Goal: Transaction & Acquisition: Purchase product/service

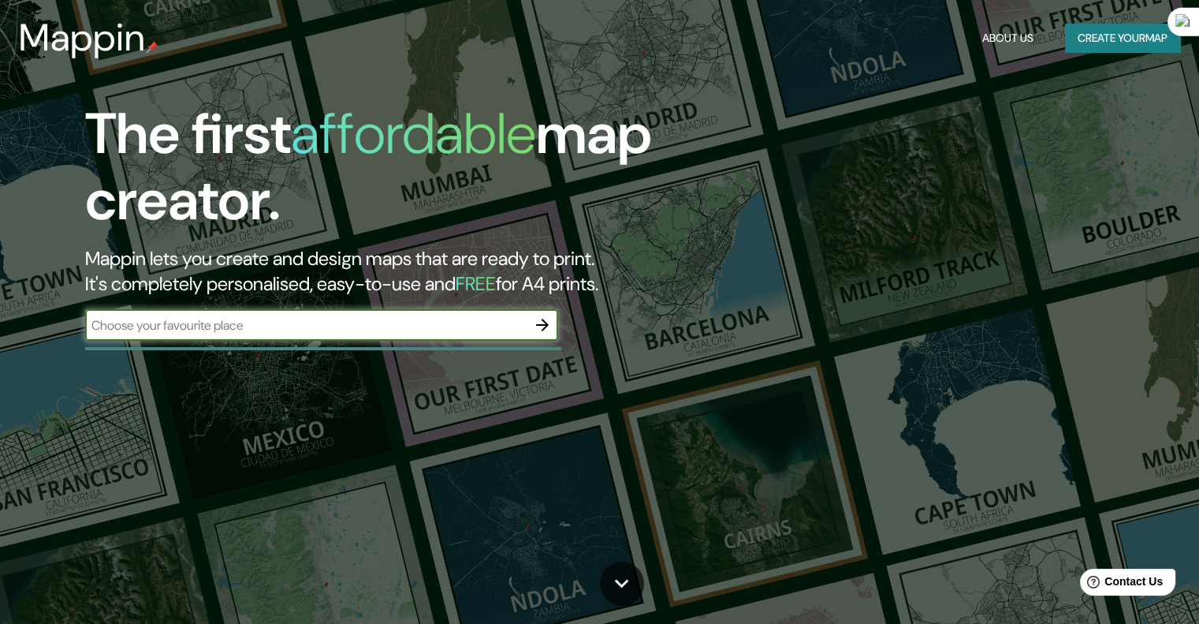
click at [486, 323] on input "text" at bounding box center [305, 325] width 441 height 18
type input "copacabana [GEOGRAPHIC_DATA]"
click at [546, 318] on icon "button" at bounding box center [542, 324] width 19 height 19
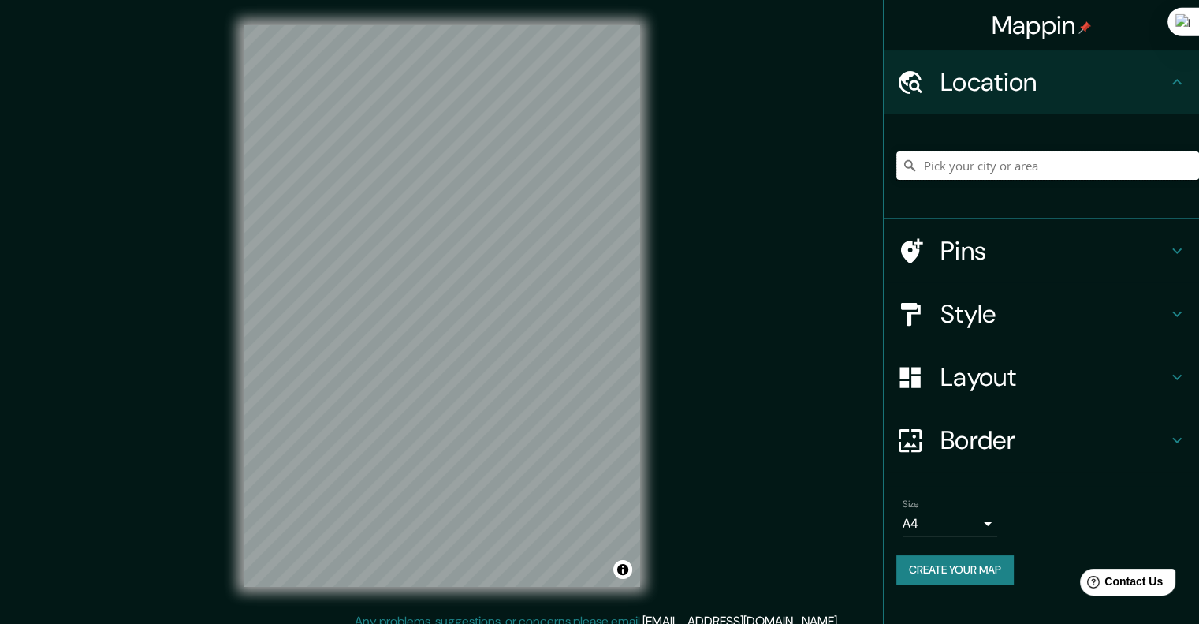
click at [1044, 170] on input "Pick your city or area" at bounding box center [1047, 165] width 303 height 28
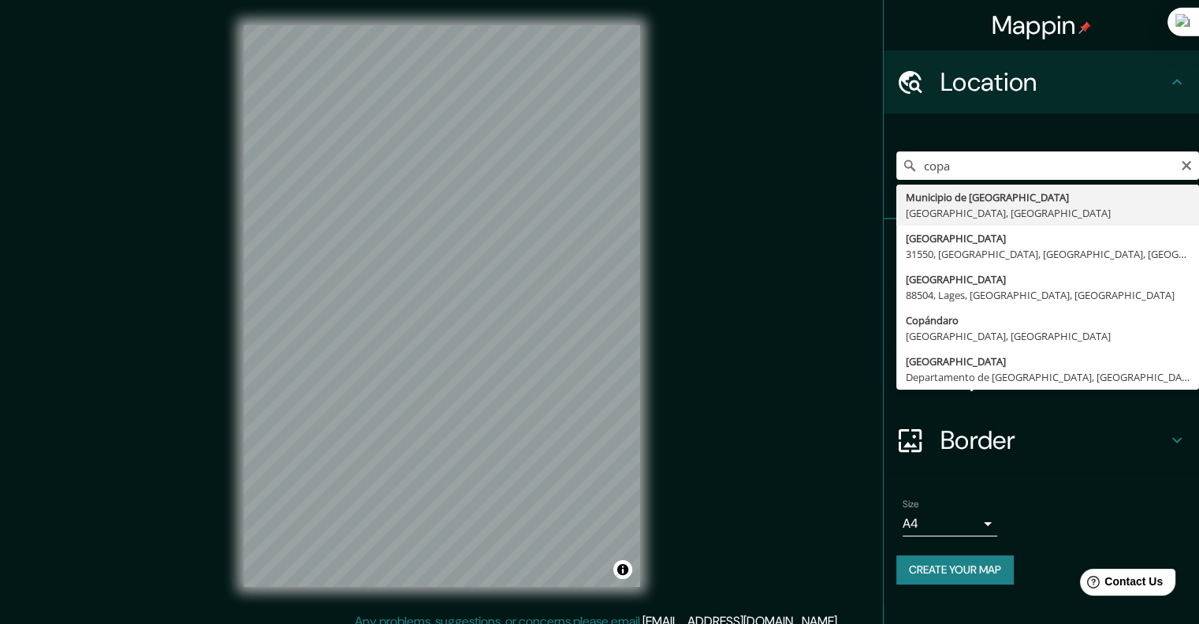
type input "Municipio de [GEOGRAPHIC_DATA], [GEOGRAPHIC_DATA], [GEOGRAPHIC_DATA]"
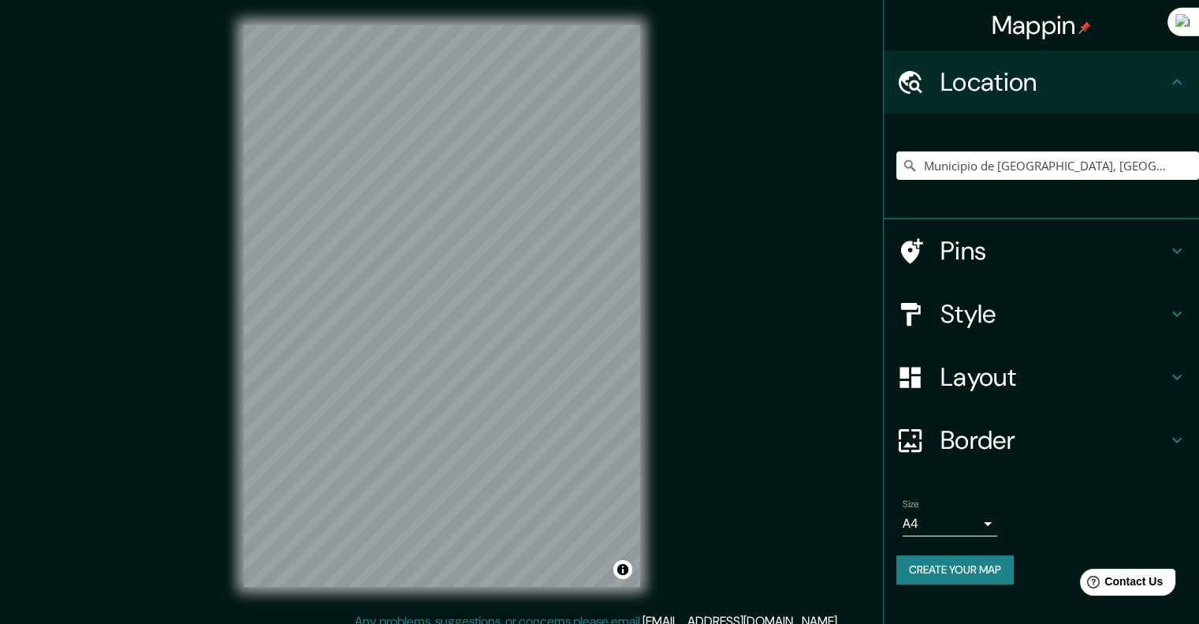
click at [1012, 308] on h4 "Style" at bounding box center [1053, 314] width 227 height 32
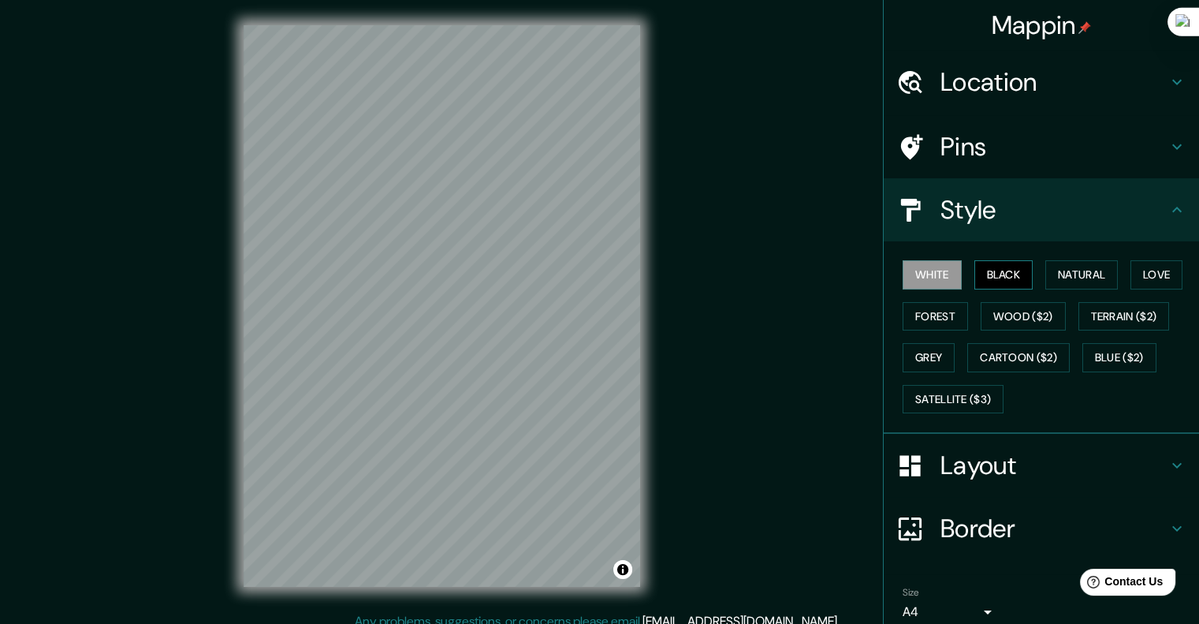
click at [990, 273] on button "Black" at bounding box center [1003, 274] width 59 height 29
click at [1061, 281] on button "Natural" at bounding box center [1081, 274] width 73 height 29
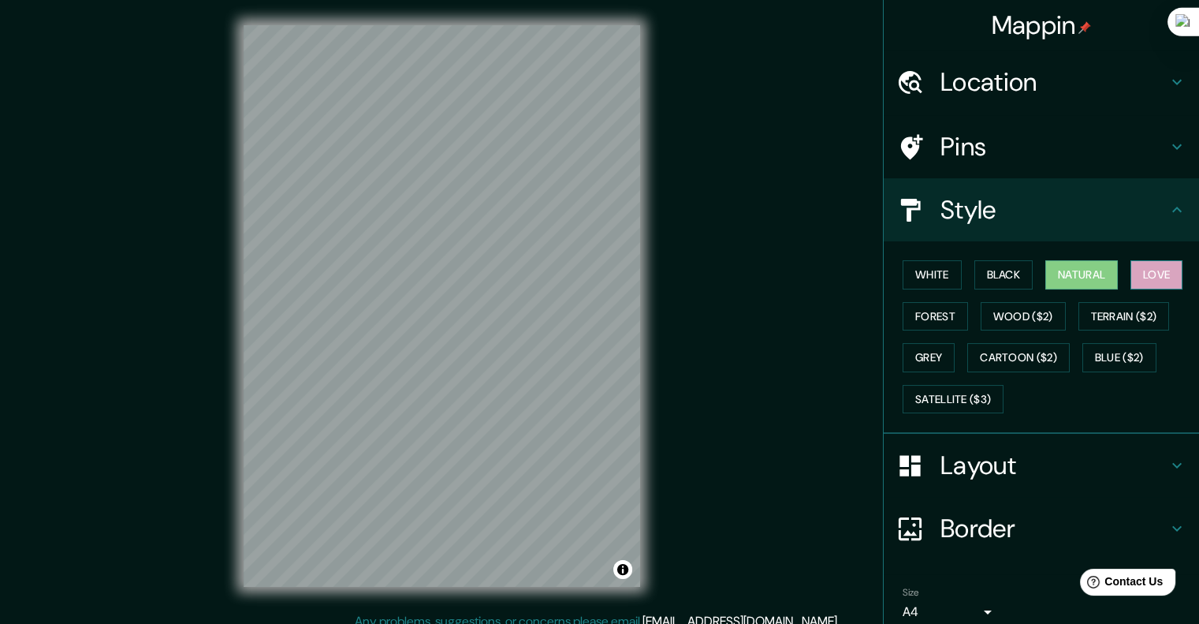
click at [1171, 275] on button "Love" at bounding box center [1156, 274] width 52 height 29
click at [926, 358] on button "Grey" at bounding box center [929, 357] width 52 height 29
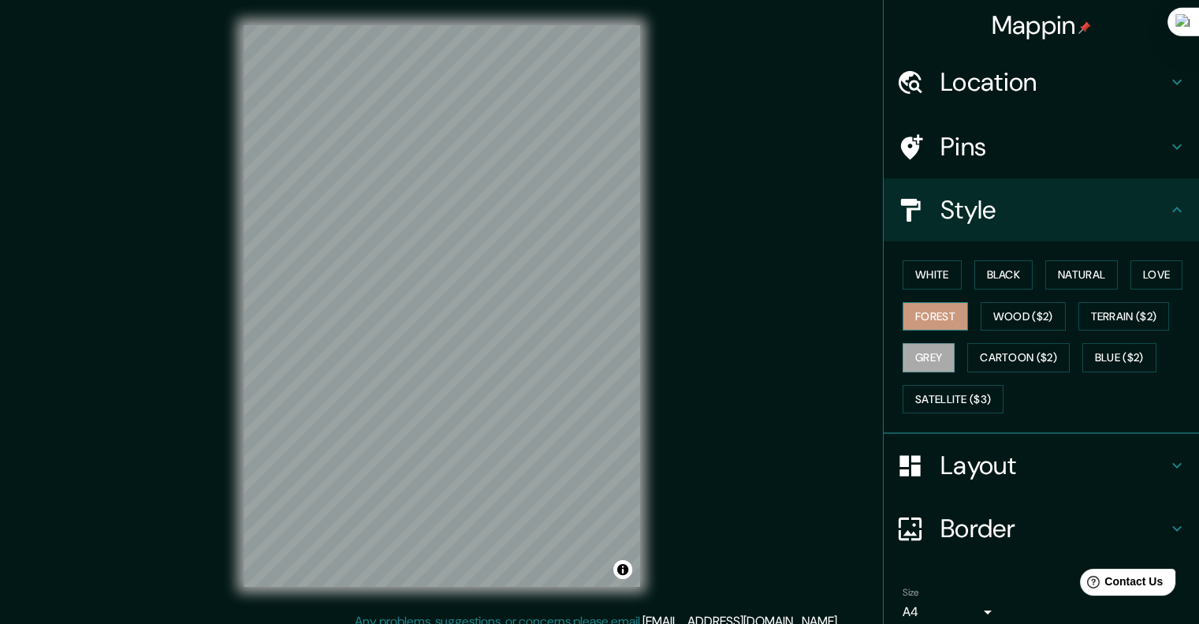
click at [927, 327] on button "Forest" at bounding box center [935, 316] width 65 height 29
click at [1004, 360] on button "Cartoon ($2)" at bounding box center [1018, 357] width 102 height 29
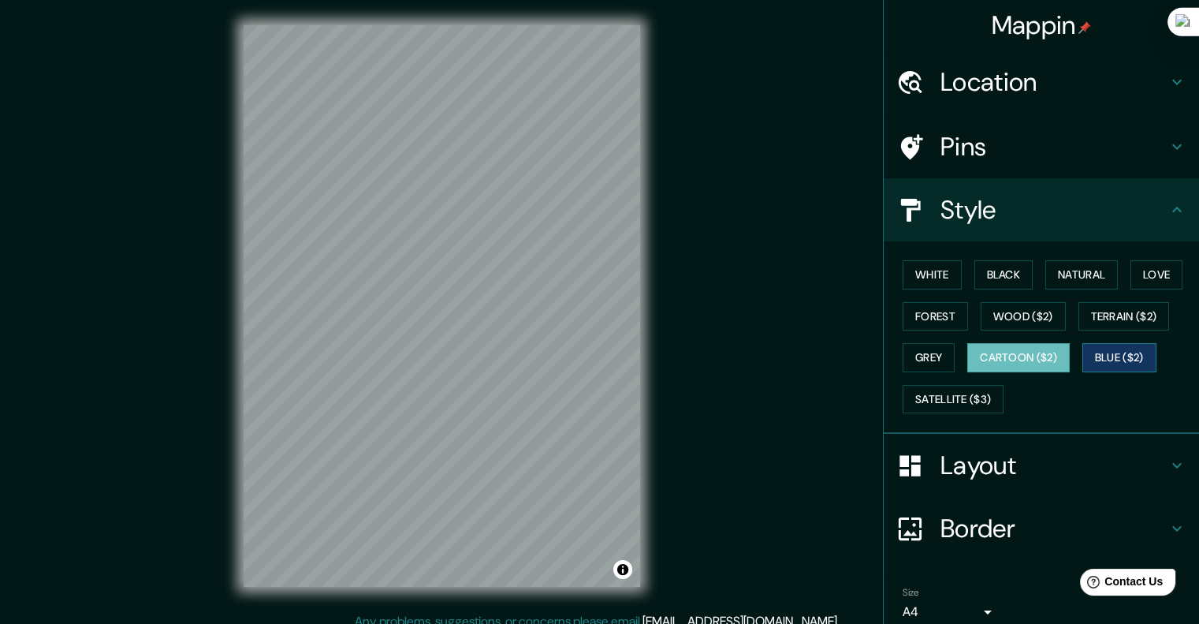
click at [1130, 362] on button "Blue ($2)" at bounding box center [1119, 357] width 74 height 29
click at [924, 324] on button "Forest" at bounding box center [935, 316] width 65 height 29
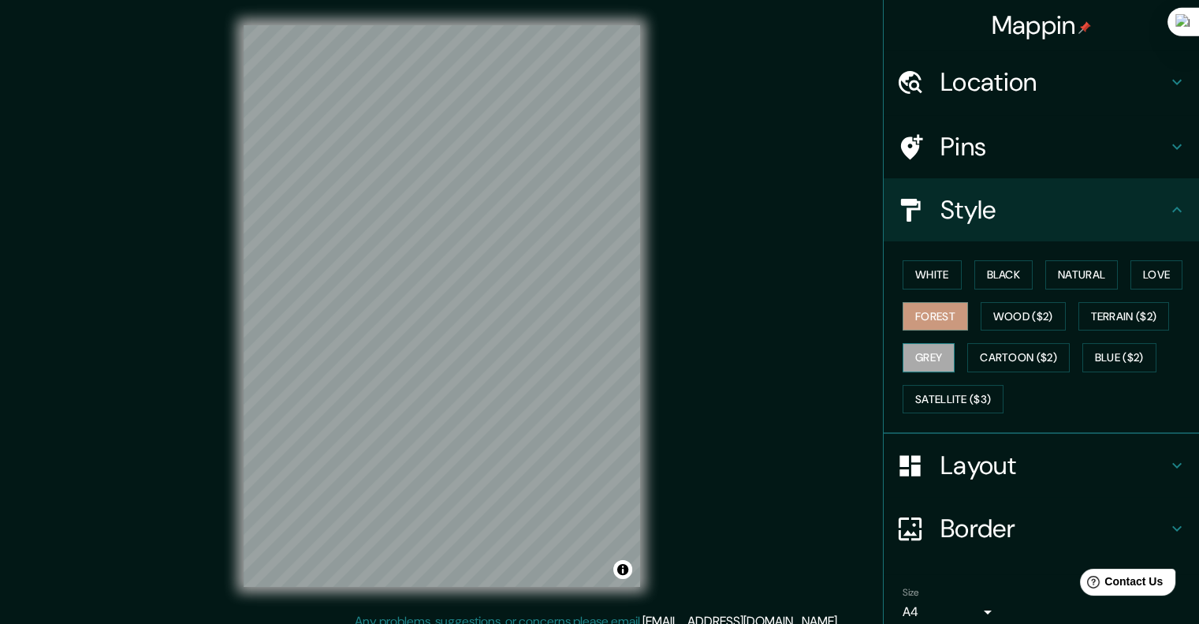
click at [930, 367] on button "Grey" at bounding box center [929, 357] width 52 height 29
click at [937, 398] on button "Satellite ($3)" at bounding box center [953, 399] width 101 height 29
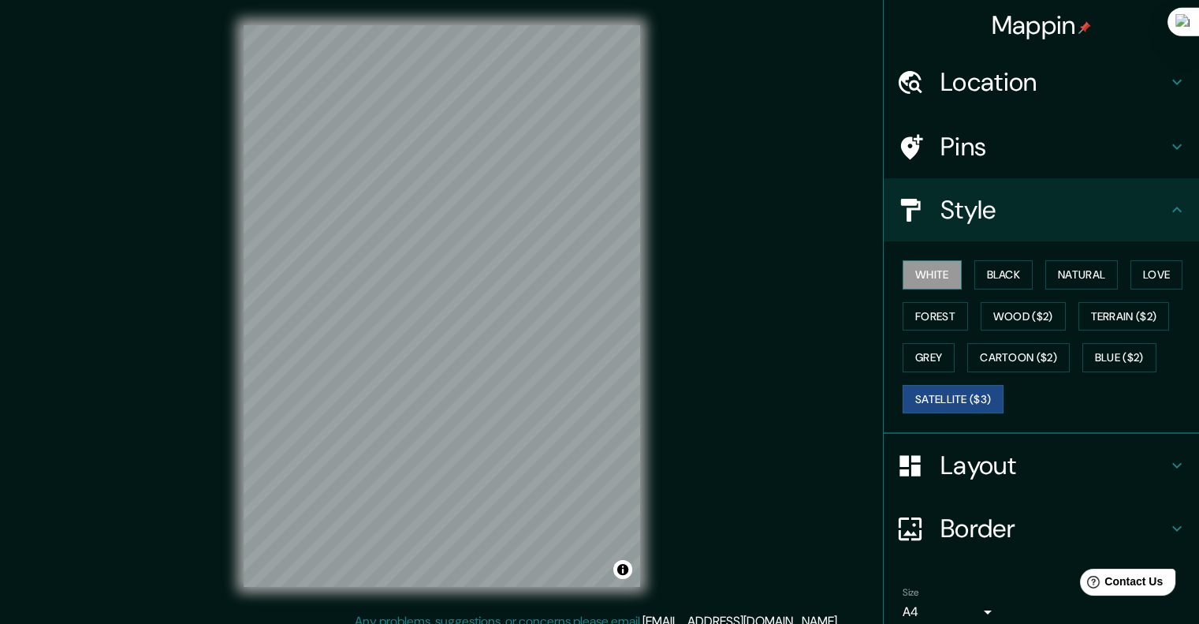
click at [922, 276] on button "White" at bounding box center [932, 274] width 59 height 29
click at [1034, 275] on div "White Black Natural Love Forest Wood ($2) Terrain ($2) Grey Cartoon ($2) Blue (…" at bounding box center [1047, 337] width 303 height 166
click at [1009, 276] on button "Black" at bounding box center [1003, 274] width 59 height 29
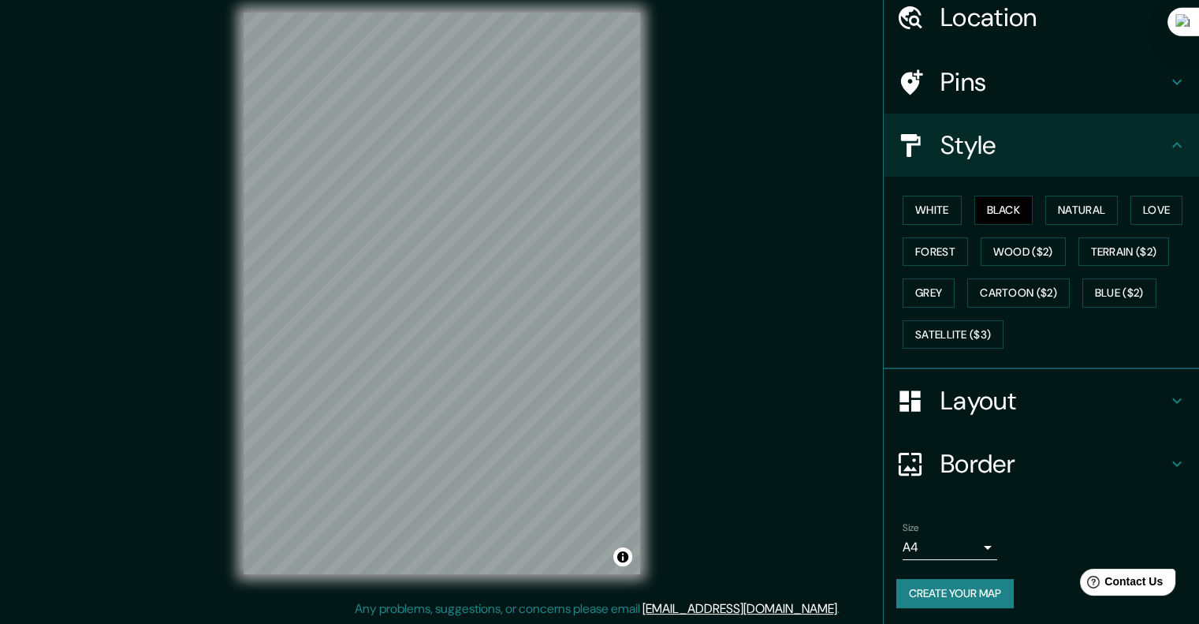
scroll to position [13, 0]
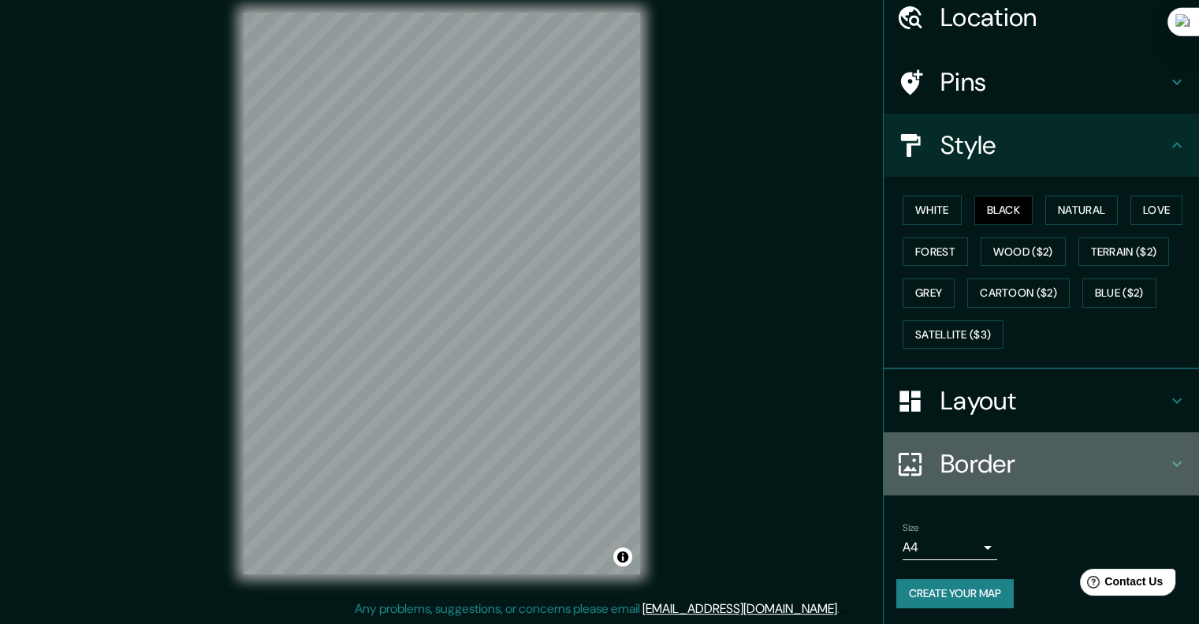
drag, startPoint x: 1072, startPoint y: 440, endPoint x: 1072, endPoint y: 450, distance: 10.2
click at [1071, 440] on div "Border" at bounding box center [1041, 463] width 315 height 63
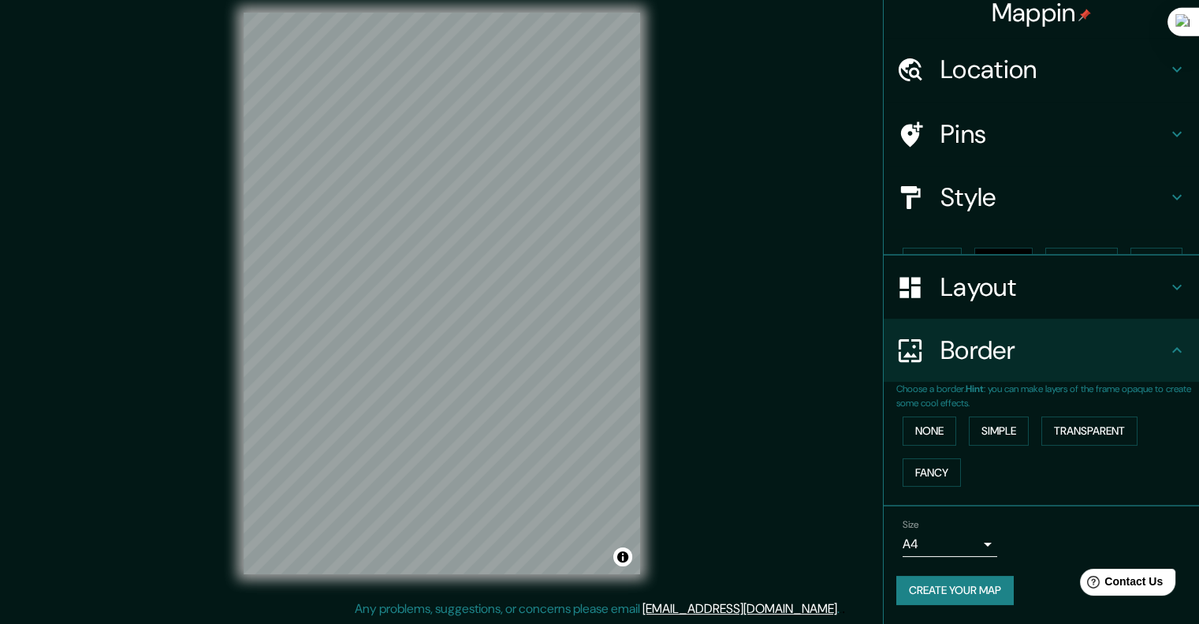
scroll to position [0, 0]
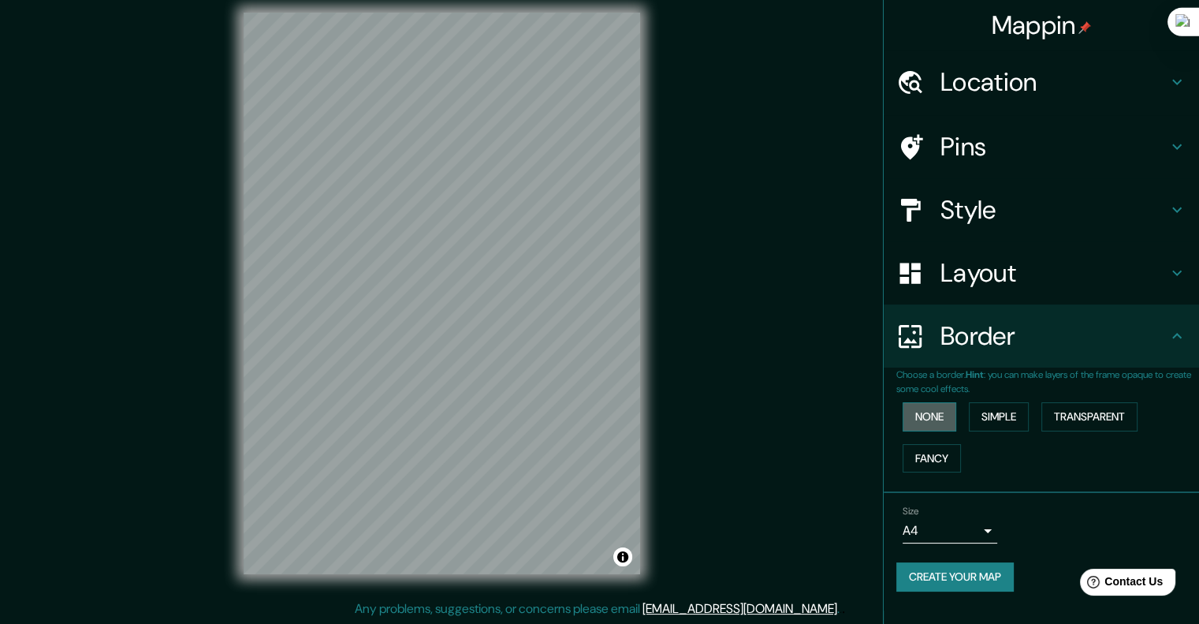
click at [928, 408] on button "None" at bounding box center [930, 416] width 54 height 29
click at [1028, 415] on button "Simple" at bounding box center [999, 416] width 60 height 29
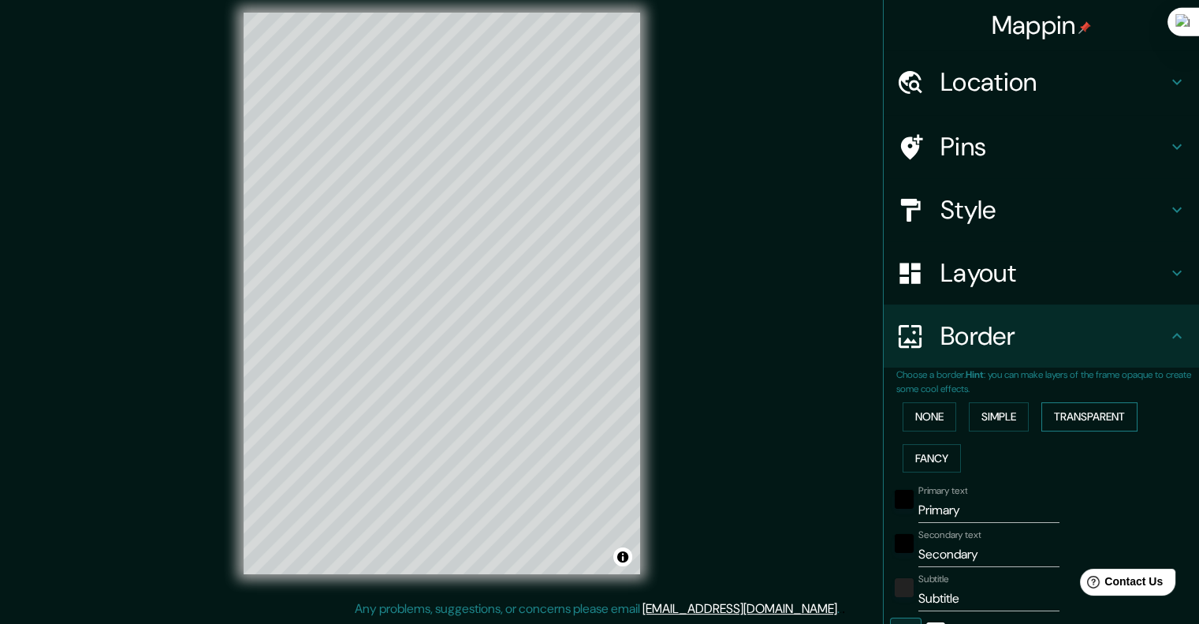
click at [1057, 415] on button "Transparent" at bounding box center [1089, 416] width 96 height 29
click at [903, 427] on button "None" at bounding box center [930, 416] width 54 height 29
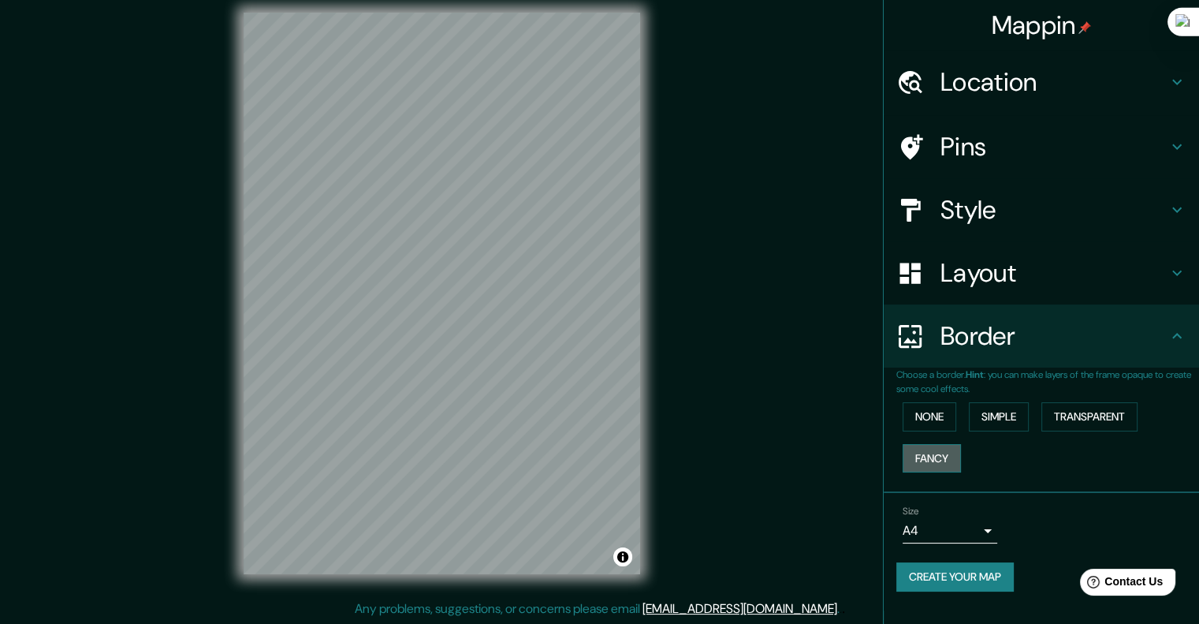
click at [906, 449] on button "Fancy" at bounding box center [932, 458] width 58 height 29
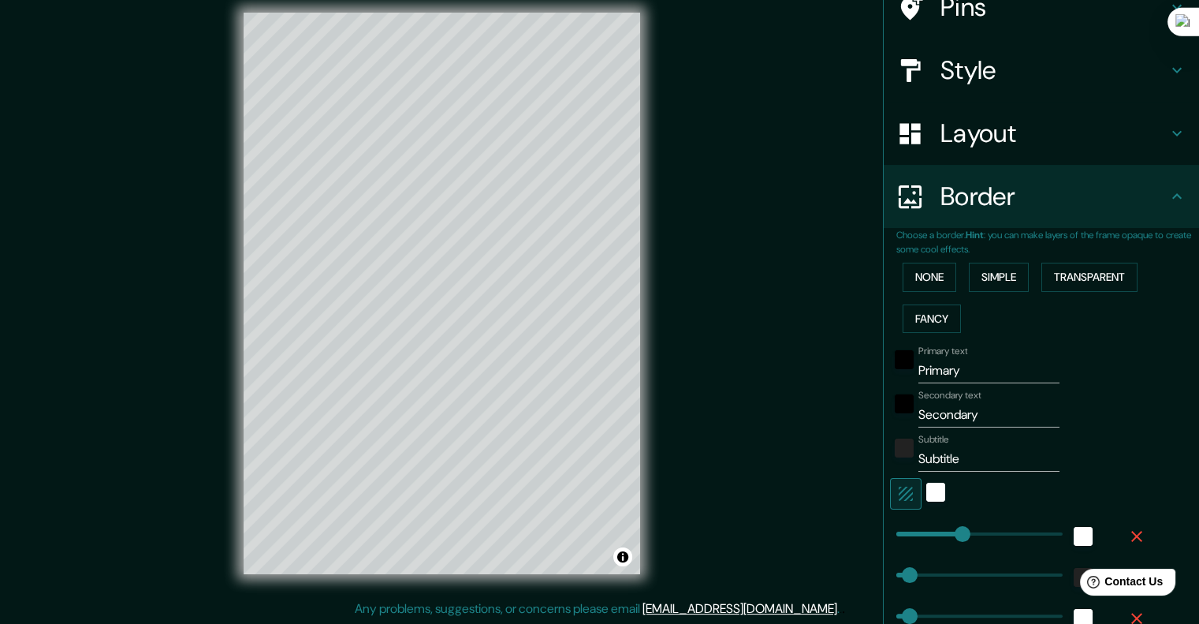
scroll to position [79, 0]
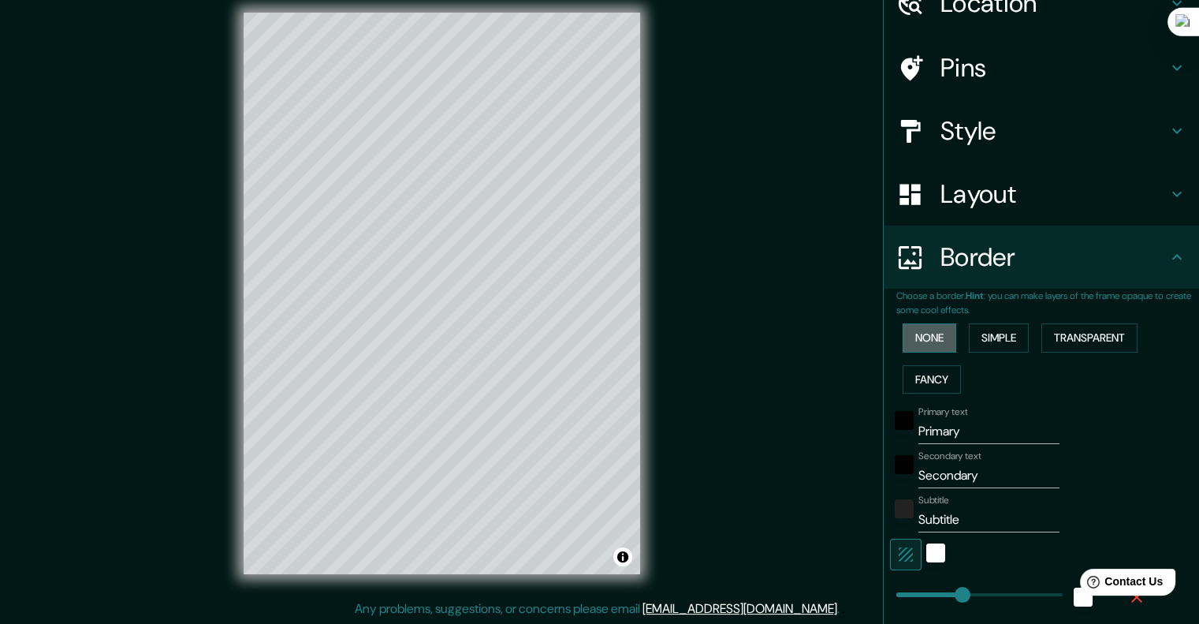
click at [926, 344] on button "None" at bounding box center [930, 337] width 54 height 29
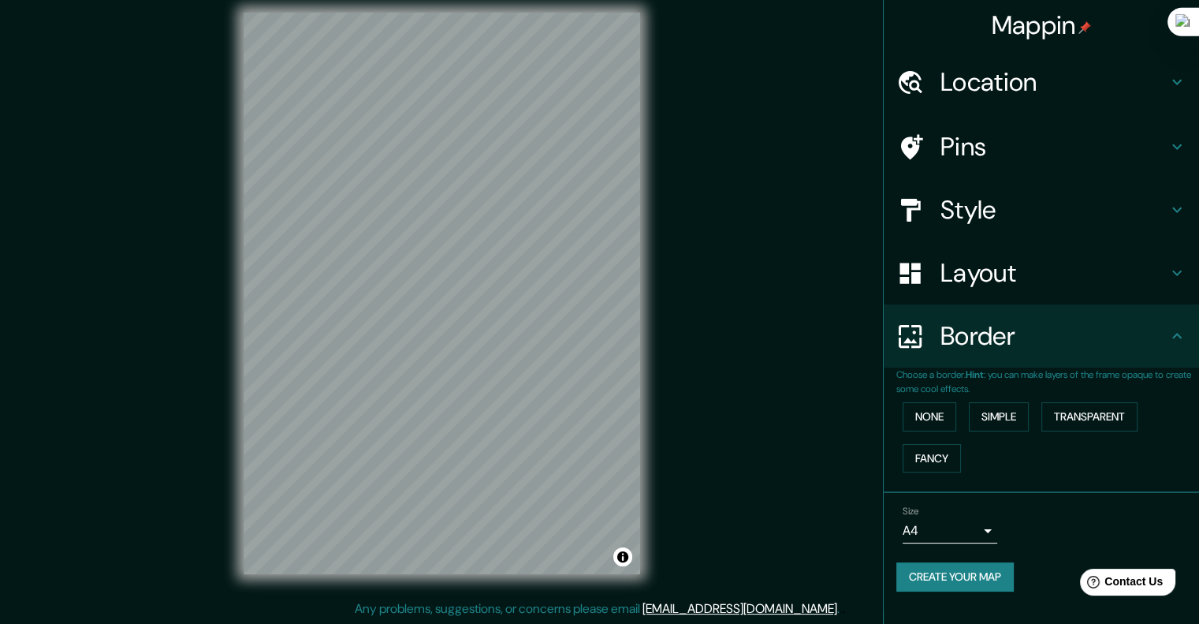
click at [975, 520] on body "Mappin Location [GEOGRAPHIC_DATA], [GEOGRAPHIC_DATA], [GEOGRAPHIC_DATA] Pins St…" at bounding box center [599, 299] width 1199 height 624
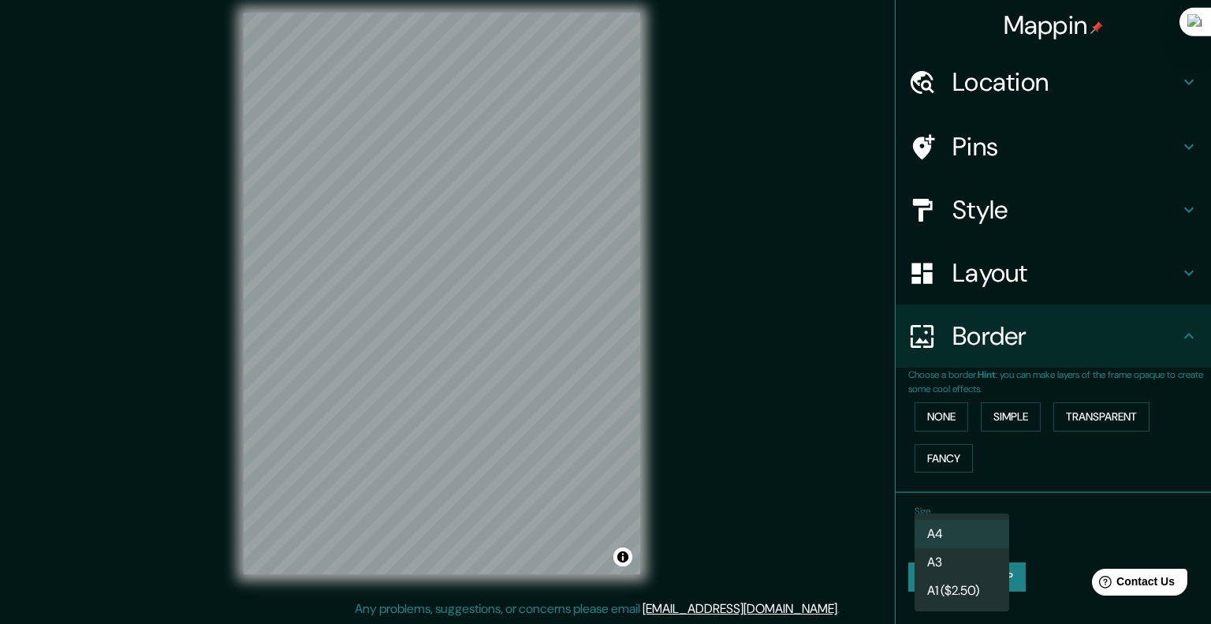
click at [951, 564] on li "A3" at bounding box center [961, 562] width 95 height 28
type input "a4"
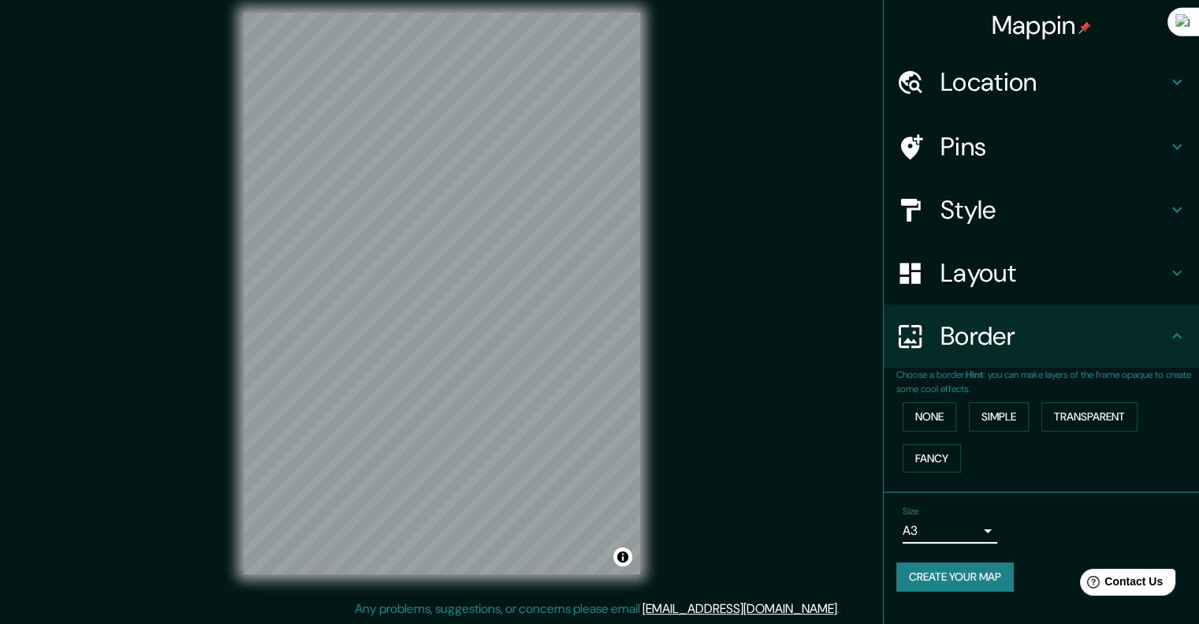
click at [949, 526] on body "Mappin Location [GEOGRAPHIC_DATA], [GEOGRAPHIC_DATA], [GEOGRAPHIC_DATA] Pins St…" at bounding box center [599, 299] width 1199 height 624
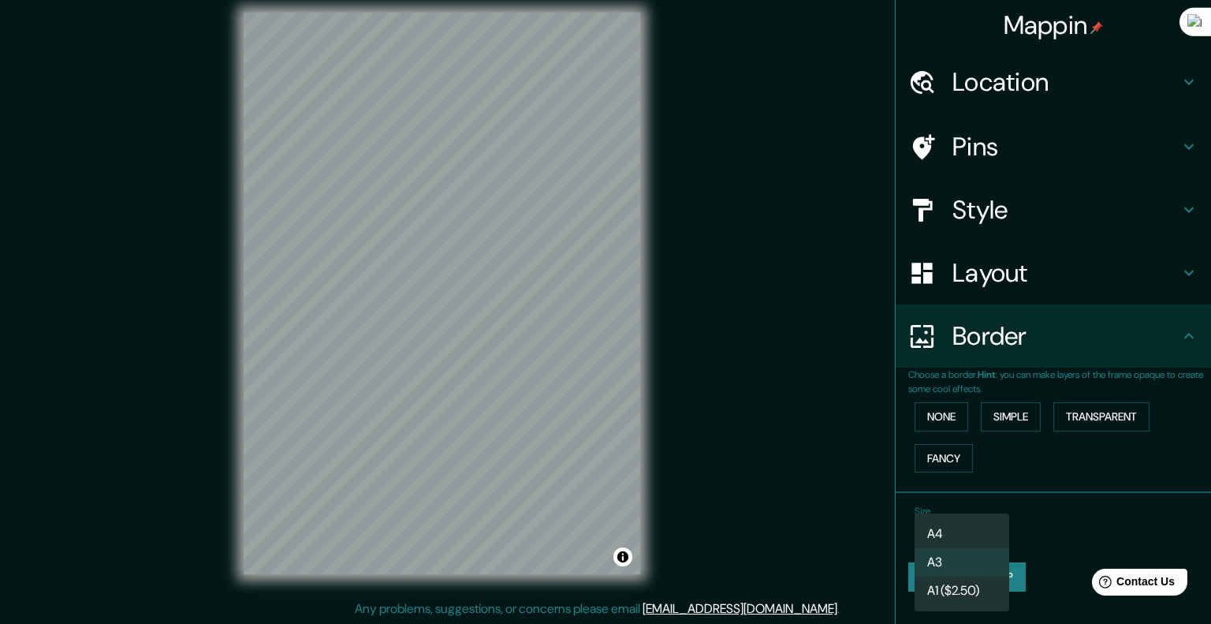
click at [946, 550] on li "A3" at bounding box center [961, 562] width 95 height 28
